Goal: Navigation & Orientation: Understand site structure

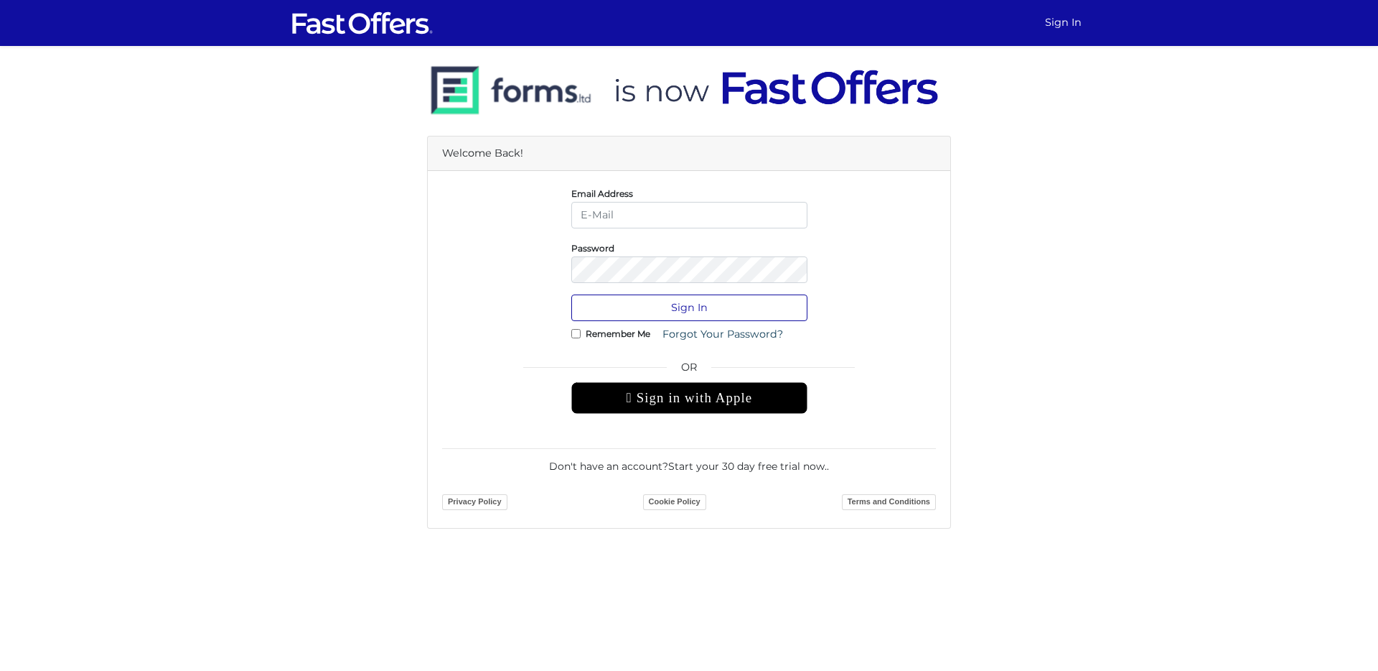
type input "andrewa@condos.ca"
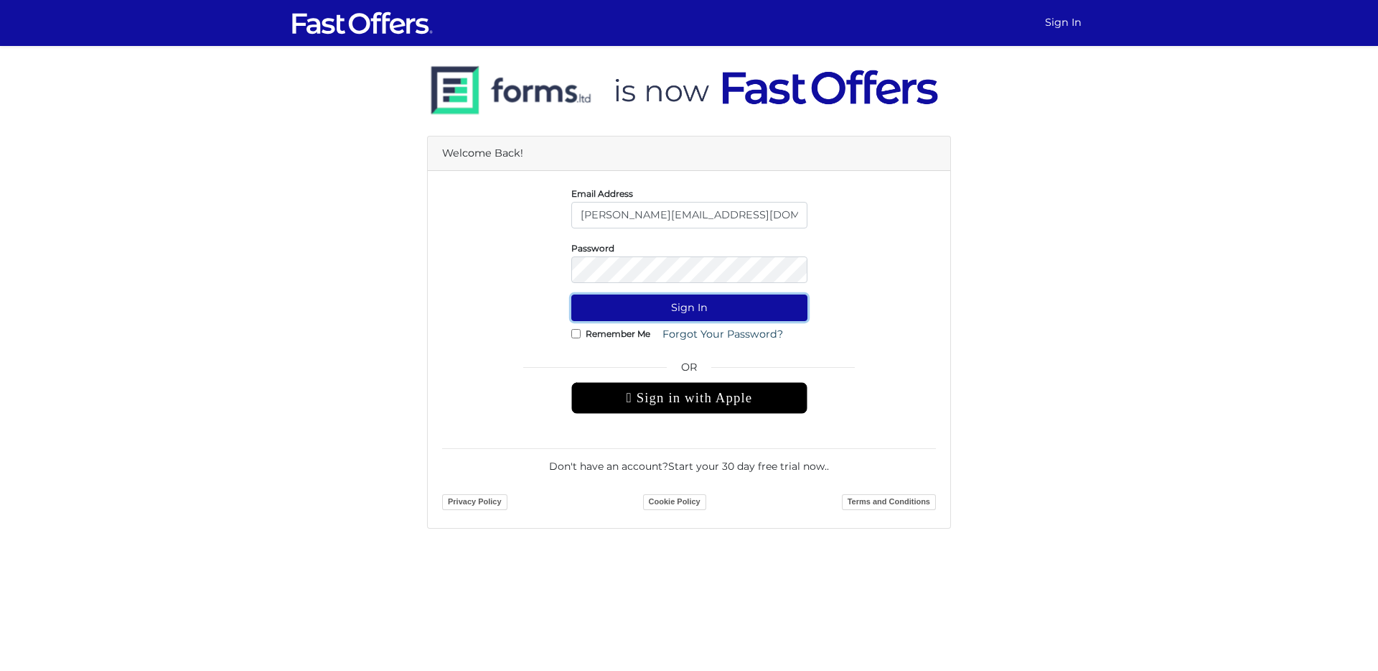
click at [667, 312] on button "Sign In" at bounding box center [689, 307] width 236 height 27
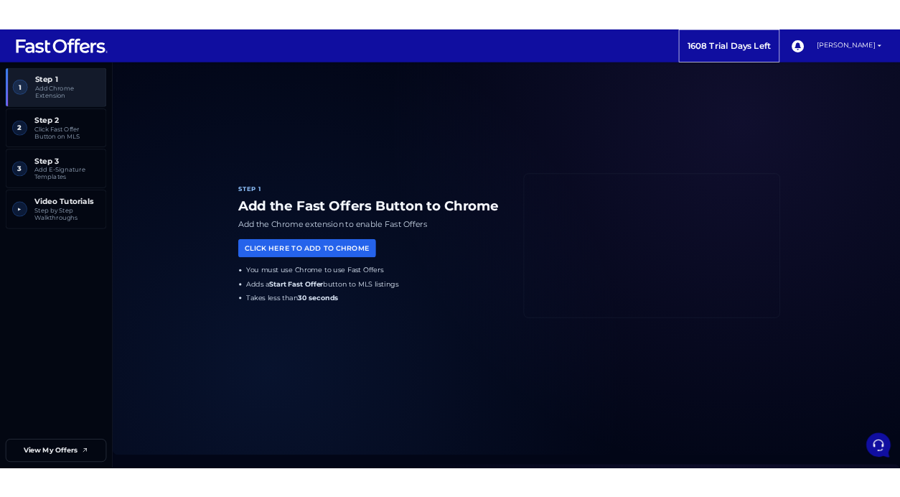
scroll to position [41, 0]
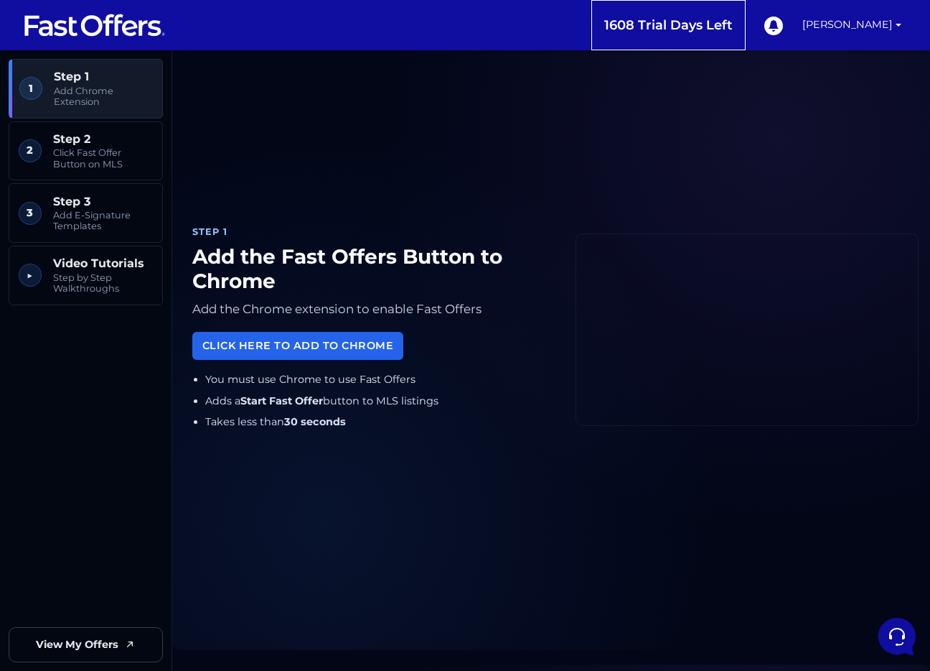
click at [745, 536] on div "Step 1 Add the Fast Offers Button to Chrome Add the Chrome extension to enable …" at bounding box center [551, 330] width 735 height 606
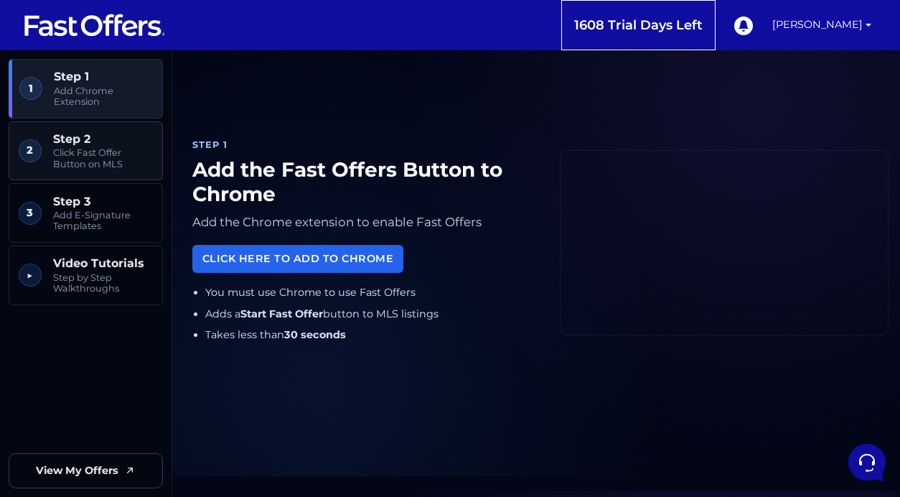
click at [107, 144] on span "Step 2" at bounding box center [103, 139] width 100 height 14
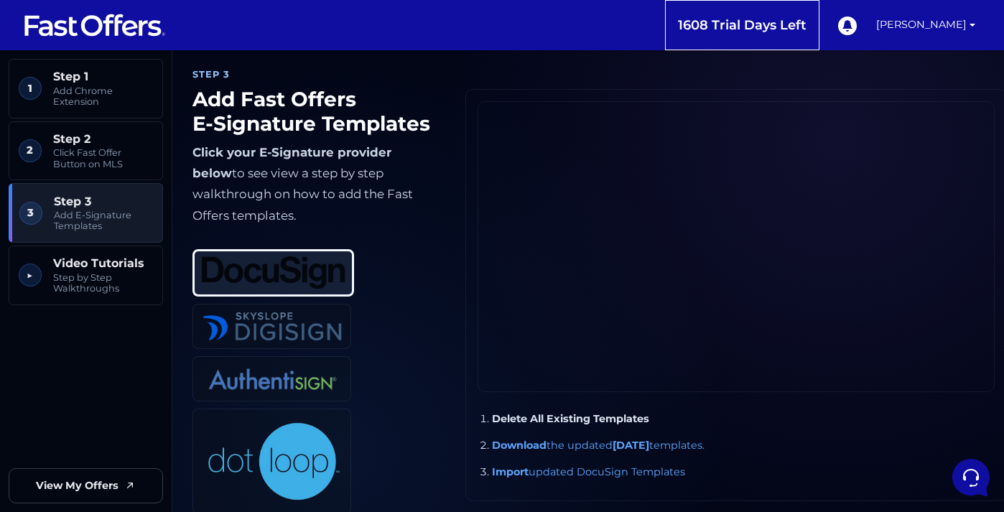
scroll to position [1008, 0]
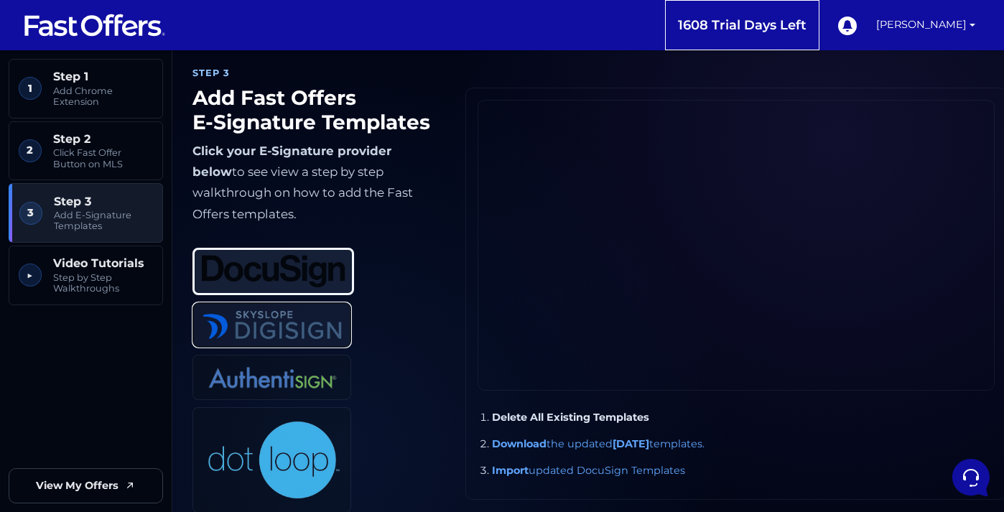
click at [274, 324] on button "DigiSign" at bounding box center [271, 324] width 159 height 45
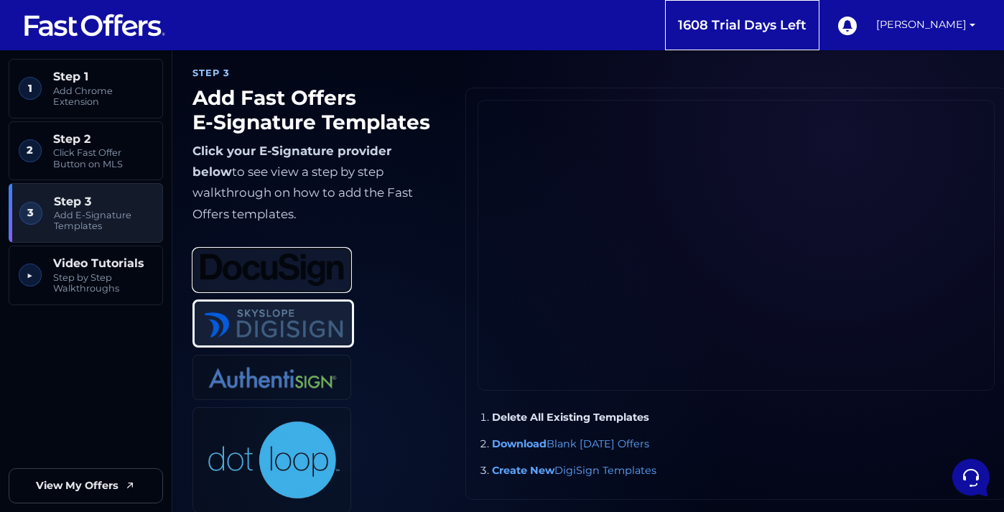
click at [276, 253] on img at bounding box center [272, 269] width 144 height 33
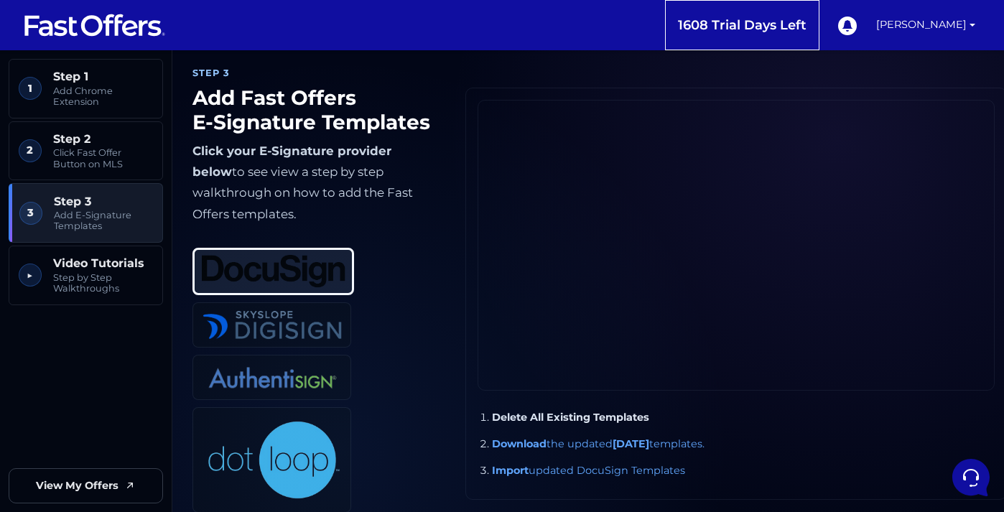
click at [405, 314] on div "DocuSign DigiSign Authentisign Dotloop" at bounding box center [317, 374] width 250 height 276
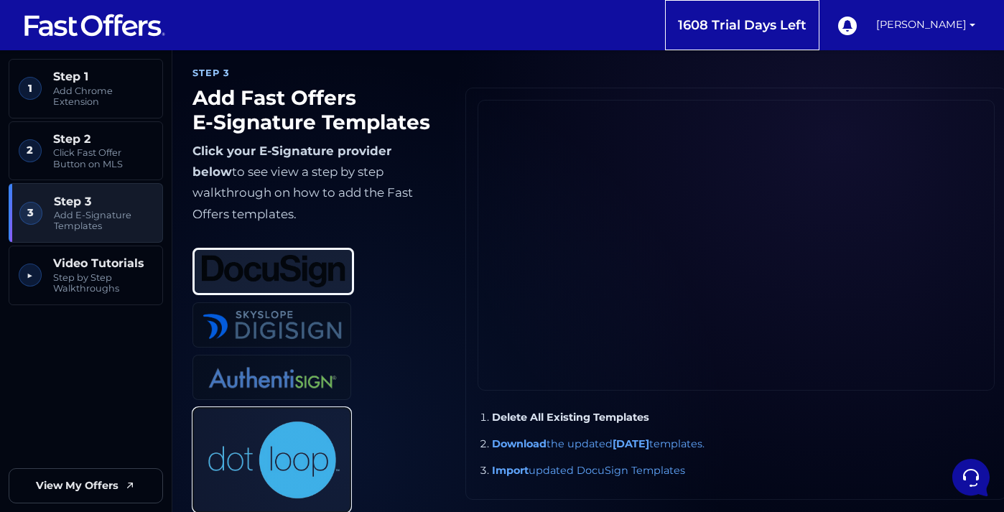
click at [276, 429] on img at bounding box center [272, 460] width 144 height 94
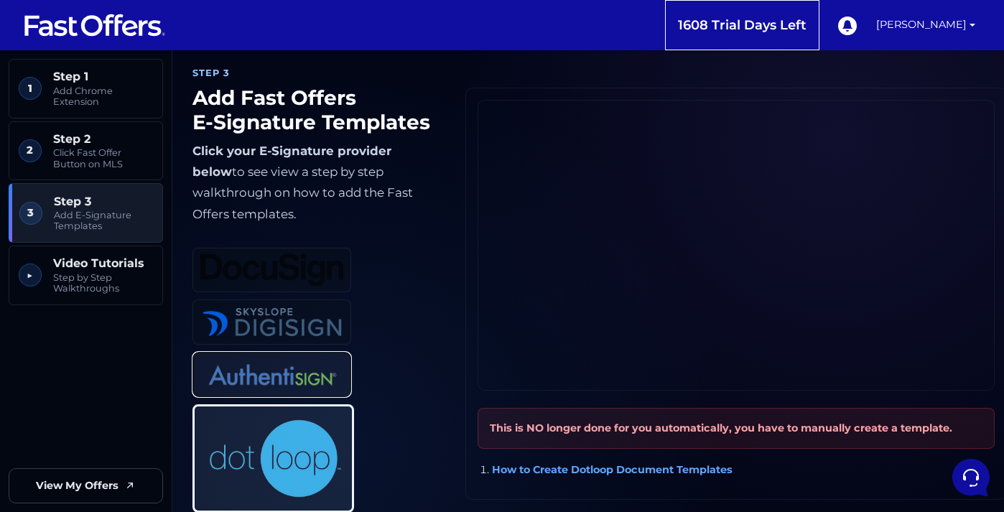
click at [284, 361] on img at bounding box center [272, 375] width 144 height 34
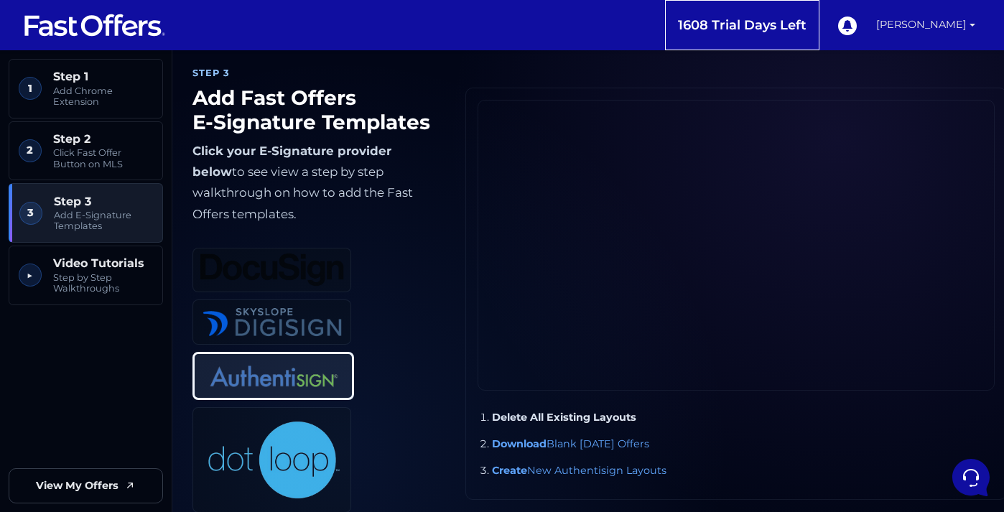
click at [951, 26] on link "[PERSON_NAME]" at bounding box center [925, 25] width 111 height 50
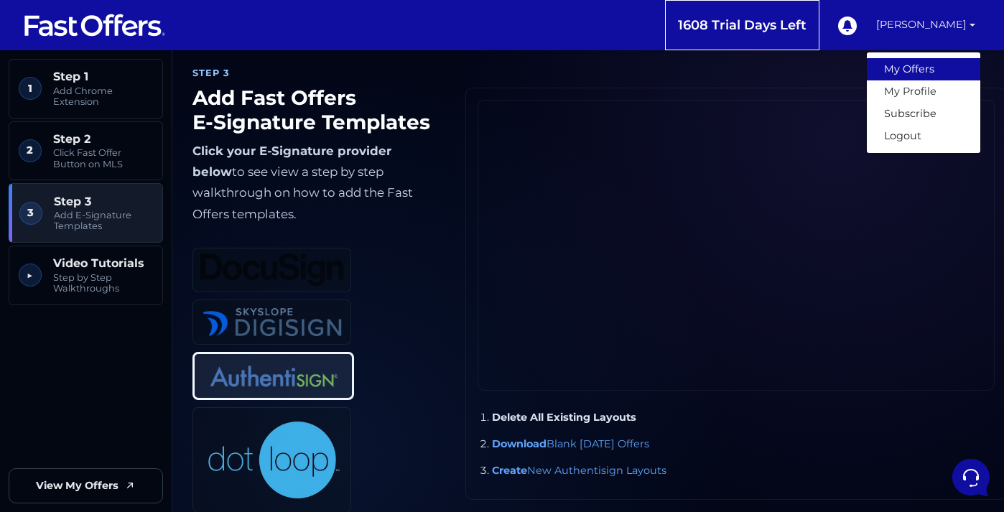
click at [925, 62] on link "My Offers" at bounding box center [922, 69] width 113 height 22
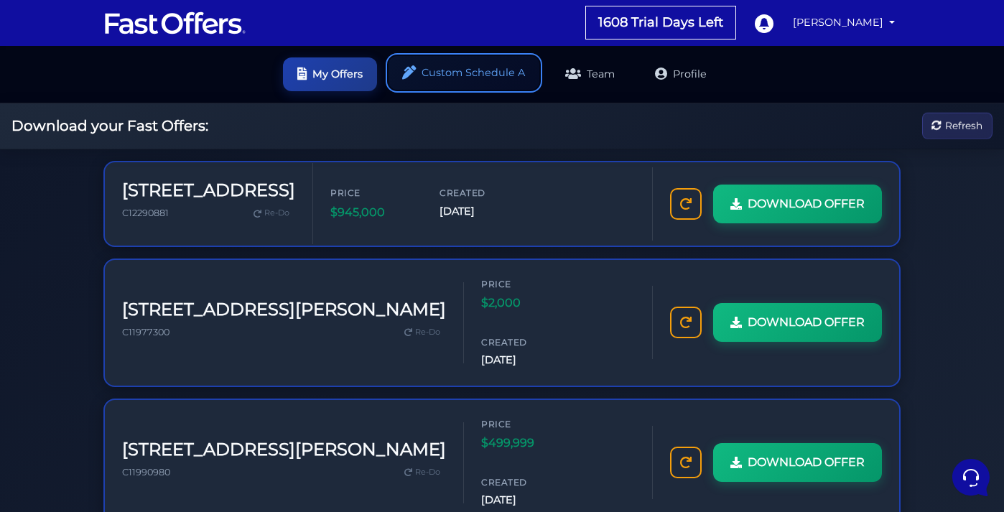
click at [424, 75] on link "Custom Schedule A" at bounding box center [463, 73] width 151 height 34
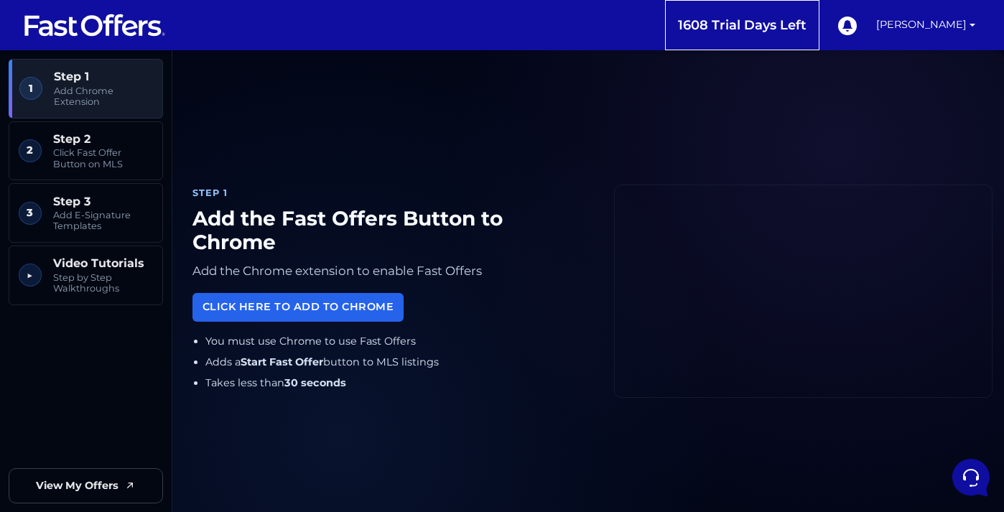
click at [292, 163] on div "Step 1 Add the Fast Offers Button to Chrome Add the Chrome extension to enable …" at bounding box center [588, 290] width 808 height 447
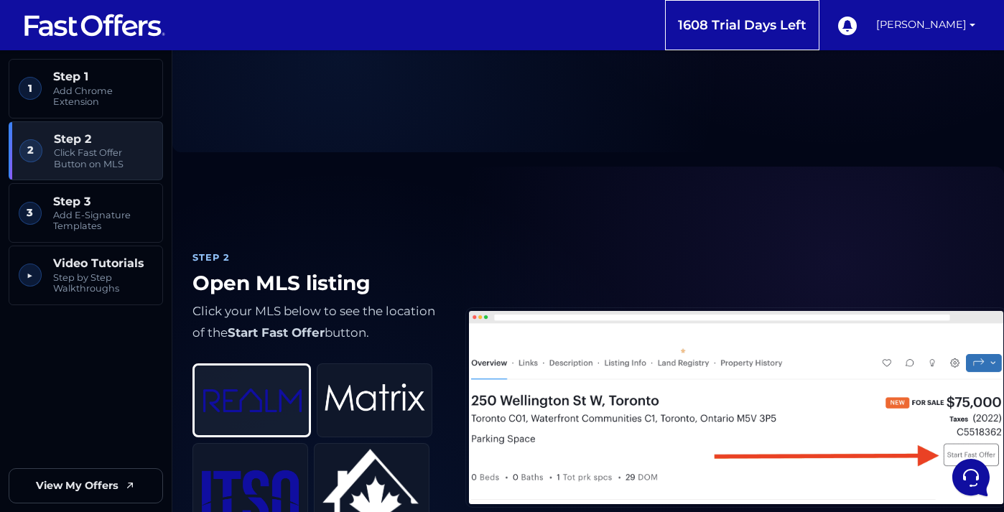
scroll to position [1058, 0]
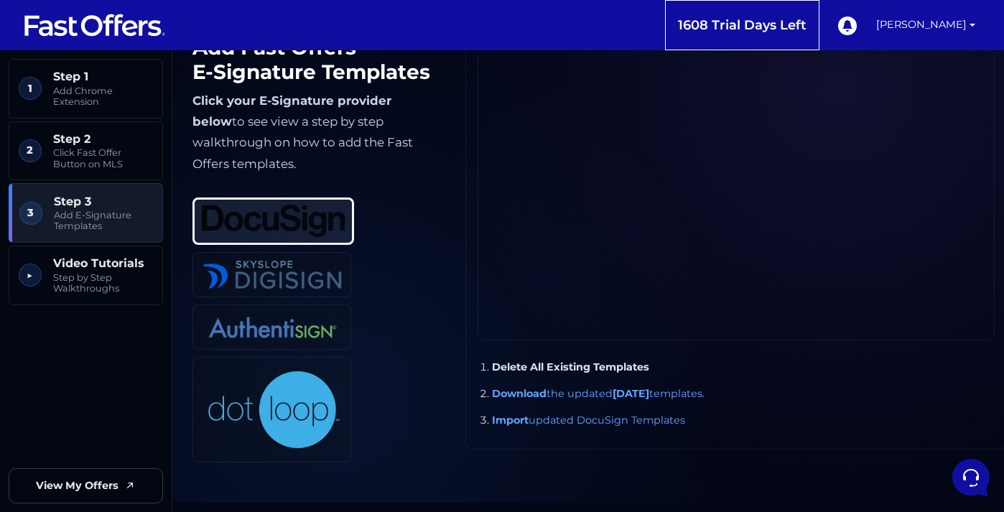
click at [391, 327] on div "DocuSign DigiSign Authentisign Dotloop" at bounding box center [317, 324] width 250 height 276
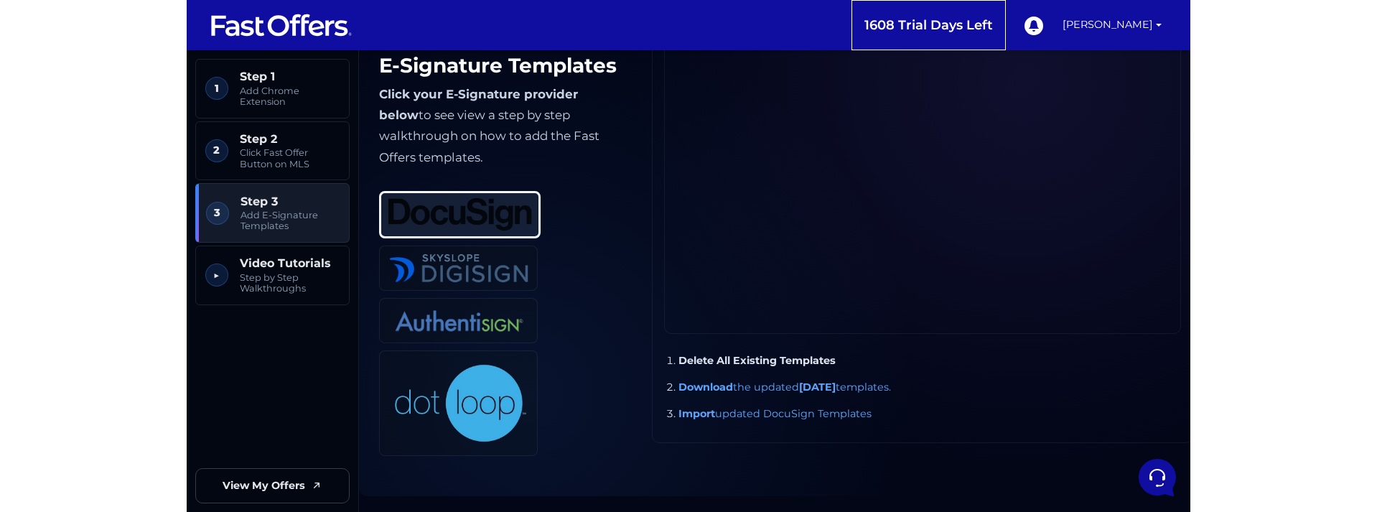
scroll to position [1068, 0]
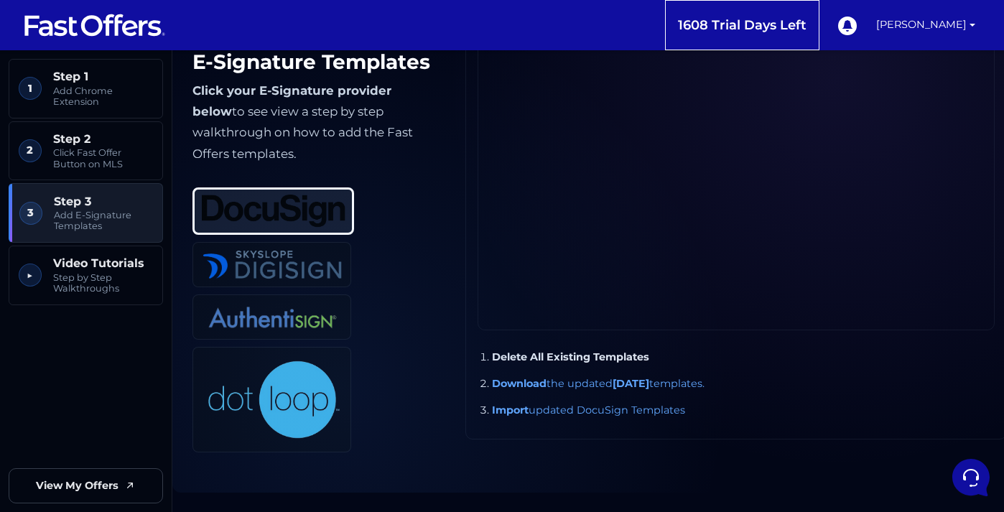
click at [1001, 308] on div "Delete All Existing Templates Download the updated [DATE] templates. Import upd…" at bounding box center [735, 233] width 541 height 412
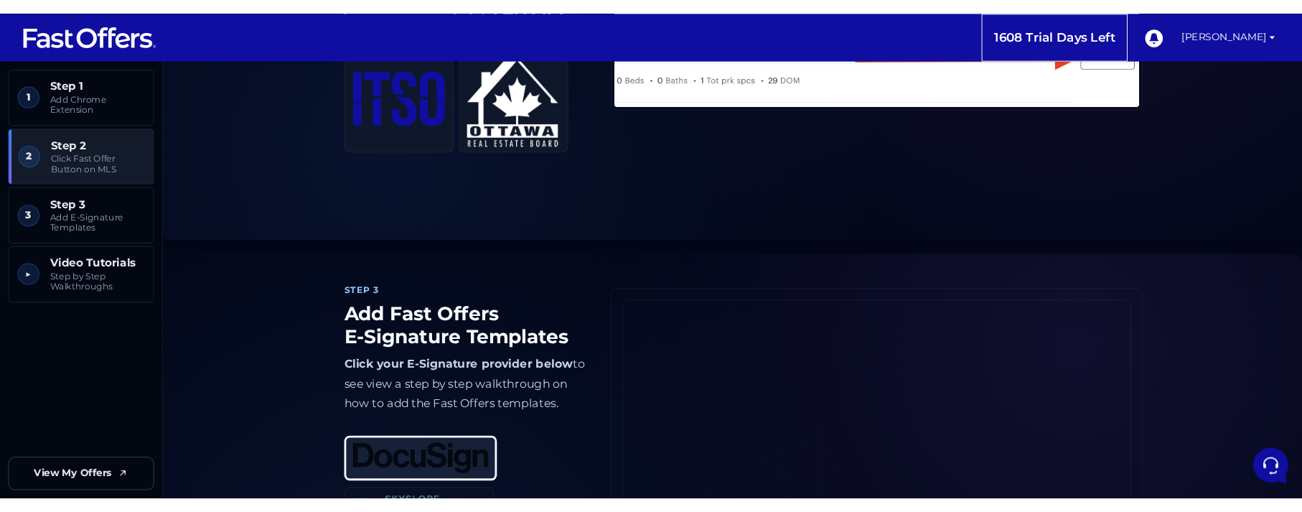
scroll to position [980, 0]
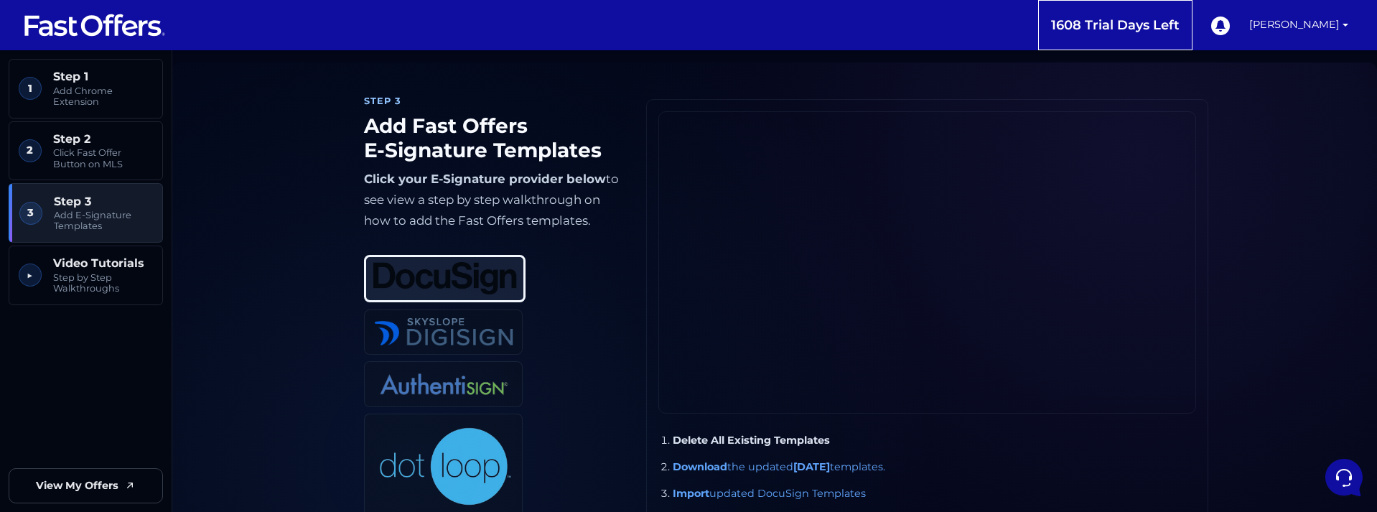
click at [1003, 175] on section "Step 3 Add Fast Offers E‑Signature Templates Click your E-Signature provider be…" at bounding box center [774, 310] width 1205 height 497
